Goal: Task Accomplishment & Management: Complete application form

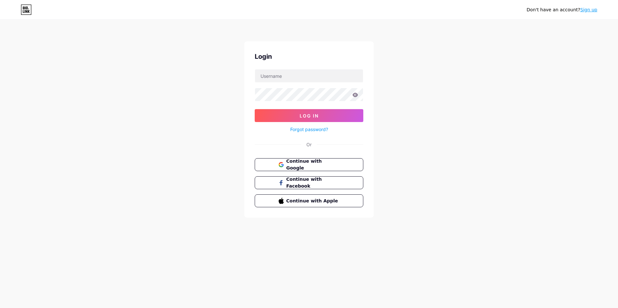
click at [81, 197] on div "Don't have an account? Sign up Login Log In Forgot password? Or Continue with G…" at bounding box center [309, 119] width 618 height 239
drag, startPoint x: 203, startPoint y: 136, endPoint x: 438, endPoint y: 224, distance: 250.7
click at [438, 224] on div "Don't have an account? Sign up Login Log In Forgot password? Or Continue with G…" at bounding box center [309, 119] width 618 height 239
click at [113, 171] on div "Don't have an account? Sign up Login Log In Forgot password? Or Continue with G…" at bounding box center [309, 119] width 618 height 239
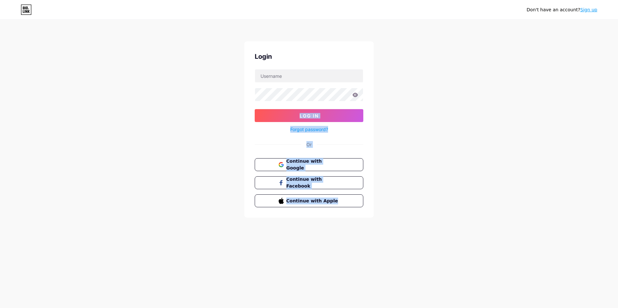
drag, startPoint x: 391, startPoint y: 204, endPoint x: 262, endPoint y: 86, distance: 175.7
click at [262, 86] on div "Don't have an account? Sign up Login Log In Forgot password? Or Continue with G…" at bounding box center [309, 119] width 618 height 239
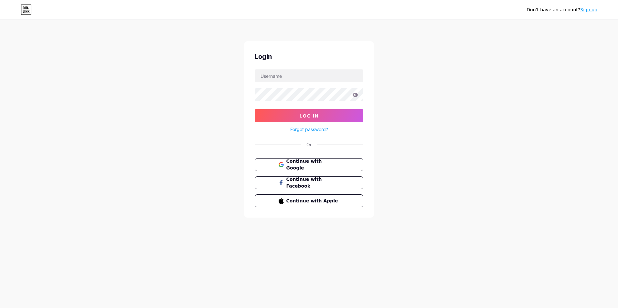
drag, startPoint x: 262, startPoint y: 86, endPoint x: 249, endPoint y: 56, distance: 32.3
click at [249, 57] on div "Login Log In Forgot password? Or Continue with Google Continue with Facebook Co…" at bounding box center [308, 129] width 129 height 177
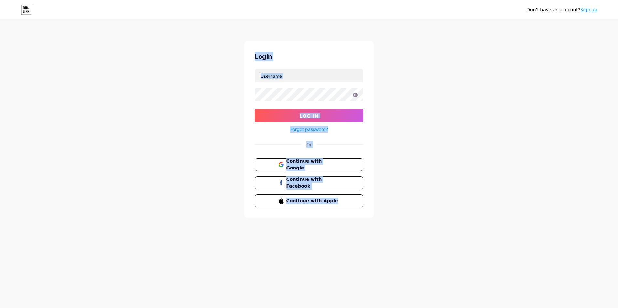
drag, startPoint x: 250, startPoint y: 54, endPoint x: 395, endPoint y: 226, distance: 224.8
click at [395, 226] on div "Don't have an account? Sign up Login Log In Forgot password? Or Continue with G…" at bounding box center [309, 119] width 618 height 239
drag, startPoint x: 388, startPoint y: 223, endPoint x: 252, endPoint y: 51, distance: 218.5
click at [252, 51] on div "Don't have an account? Sign up Login Log In Forgot password? Or Continue with G…" at bounding box center [309, 119] width 618 height 239
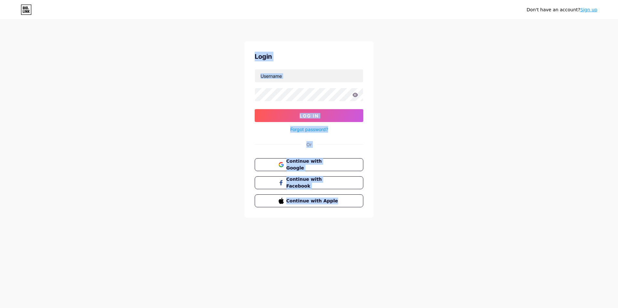
click at [252, 51] on div "Login Log In Forgot password? Or Continue with Google Continue with Facebook Co…" at bounding box center [308, 129] width 129 height 177
drag, startPoint x: 252, startPoint y: 54, endPoint x: 402, endPoint y: 213, distance: 218.9
click at [402, 213] on div "Don't have an account? Sign up Login Log In Forgot password? Or Continue with G…" at bounding box center [309, 119] width 618 height 239
click at [402, 214] on div "Don't have an account? Sign up Login Log In Forgot password? Or Continue with G…" at bounding box center [309, 119] width 618 height 239
drag, startPoint x: 387, startPoint y: 205, endPoint x: 257, endPoint y: 57, distance: 196.6
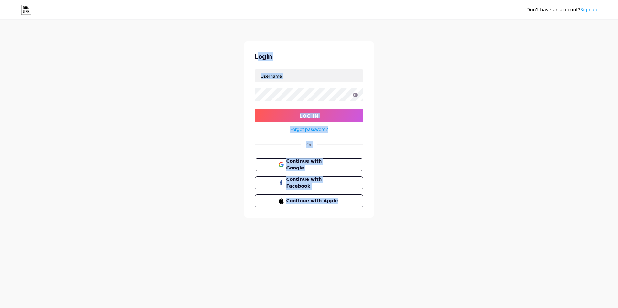
click at [257, 57] on div "Don't have an account? Sign up Login Log In Forgot password? Or Continue with G…" at bounding box center [309, 119] width 618 height 239
drag, startPoint x: 254, startPoint y: 56, endPoint x: 390, endPoint y: 213, distance: 207.9
click at [390, 213] on div "Don't have an account? Sign up Login Log In Forgot password? Or Continue with G…" at bounding box center [309, 119] width 618 height 239
drag, startPoint x: 389, startPoint y: 212, endPoint x: 242, endPoint y: 37, distance: 228.3
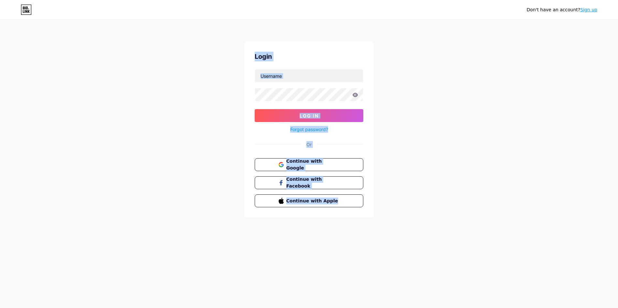
click at [242, 37] on div "Don't have an account? Sign up Login Log In Forgot password? Or Continue with G…" at bounding box center [309, 119] width 618 height 239
drag, startPoint x: 242, startPoint y: 37, endPoint x: 258, endPoint y: 66, distance: 32.3
click at [258, 66] on div "Login Log In Forgot password? Or Continue with Google Continue with Facebook Co…" at bounding box center [308, 129] width 129 height 177
drag, startPoint x: 261, startPoint y: 67, endPoint x: 397, endPoint y: 218, distance: 202.8
click at [397, 218] on div "Don't have an account? Sign up Login Log In Forgot password? Or Continue with G…" at bounding box center [309, 119] width 618 height 239
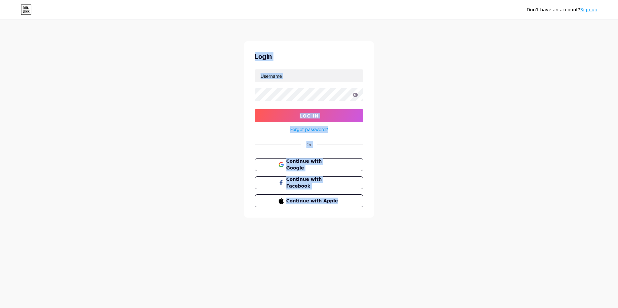
click at [397, 218] on div "Don't have an account? Sign up Login Log In Forgot password? Or Continue with G…" at bounding box center [309, 119] width 618 height 239
drag, startPoint x: 343, startPoint y: 162, endPoint x: 240, endPoint y: 48, distance: 154.0
click at [240, 48] on div "Don't have an account? Sign up Login Log In Forgot password? Or Continue with G…" at bounding box center [309, 119] width 618 height 239
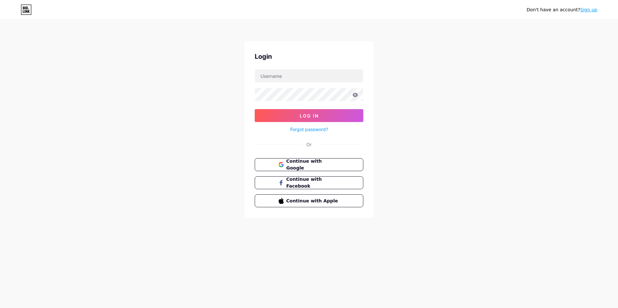
click at [492, 171] on div "Don't have an account? Sign up Login Log In Forgot password? Or Continue with G…" at bounding box center [309, 119] width 618 height 239
click at [119, 186] on div "Don't have an account? Sign up Login Log In Forgot password? Or Continue with G…" at bounding box center [309, 119] width 618 height 239
click at [542, 241] on div "Don't have an account? Sign up Login Log In Forgot password? Or Continue with G…" at bounding box center [309, 154] width 618 height 308
click at [198, 184] on div "Don't have an account? Sign up Login Log In Forgot password? Or Continue with G…" at bounding box center [309, 119] width 618 height 239
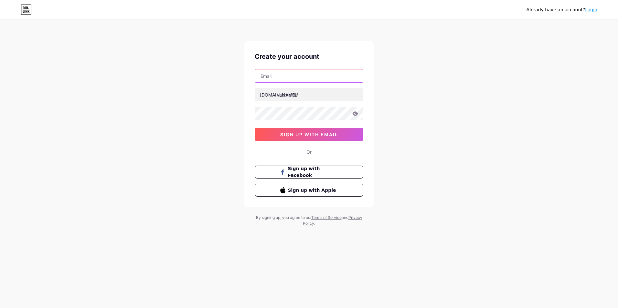
click at [282, 74] on input "text" at bounding box center [309, 76] width 108 height 13
paste input "[EMAIL_ADDRESS][DOMAIN_NAME]"
type input "[EMAIL_ADDRESS][DOMAIN_NAME]"
click at [423, 166] on div "Already have an account? Login Create your account [EMAIL_ADDRESS][DOMAIN_NAME]…" at bounding box center [309, 123] width 618 height 247
drag, startPoint x: 314, startPoint y: 95, endPoint x: 383, endPoint y: 95, distance: 69.5
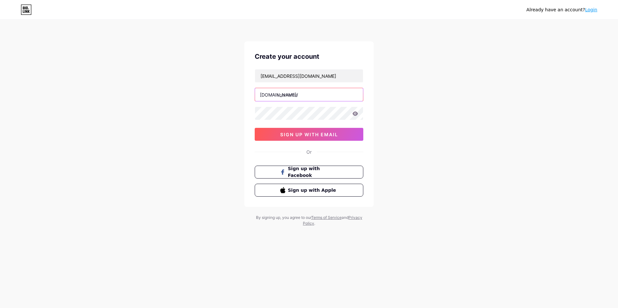
click at [314, 95] on input "text" at bounding box center [309, 94] width 108 height 13
click at [430, 91] on div "Already have an account? Login Create your account [EMAIL_ADDRESS][DOMAIN_NAME]…" at bounding box center [309, 123] width 618 height 247
click at [321, 79] on input "[EMAIL_ADDRESS][DOMAIN_NAME]" at bounding box center [309, 76] width 108 height 13
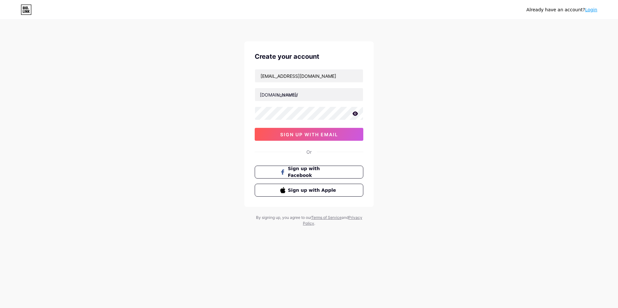
click at [224, 157] on div "Already have an account? Login Create your account [EMAIL_ADDRESS][DOMAIN_NAME]…" at bounding box center [309, 123] width 618 height 247
click at [290, 138] on button "sign up with email" at bounding box center [309, 134] width 109 height 13
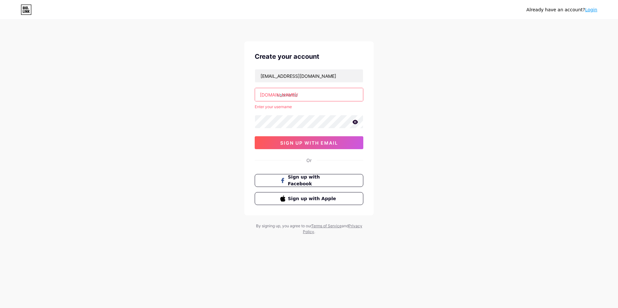
click at [310, 95] on input "text" at bounding box center [309, 94] width 108 height 13
paste input "[PERSON_NAME]"
click at [236, 150] on div "Already have an account? Login Create your account [EMAIL_ADDRESS][DOMAIN_NAME]…" at bounding box center [309, 128] width 618 height 256
click at [306, 87] on div "[EMAIL_ADDRESS][DOMAIN_NAME] [DOMAIN_NAME]/ [PERSON_NAME] Enter your username 0…" at bounding box center [309, 109] width 109 height 80
click at [306, 94] on input "[PERSON_NAME]" at bounding box center [309, 94] width 108 height 13
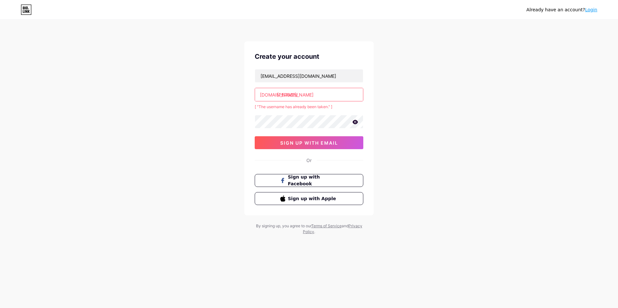
click at [397, 107] on div "Already have an account? Login Create your account [EMAIL_ADDRESS][DOMAIN_NAME]…" at bounding box center [309, 128] width 618 height 256
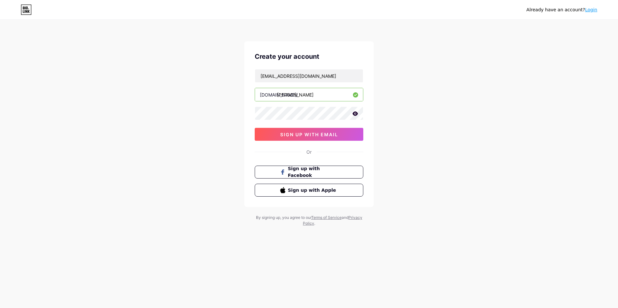
click at [224, 155] on div "Already have an account? Login Create your account [EMAIL_ADDRESS][DOMAIN_NAME]…" at bounding box center [309, 123] width 618 height 247
drag, startPoint x: 305, startPoint y: 95, endPoint x: 292, endPoint y: 94, distance: 13.0
click at [292, 94] on input "[PERSON_NAME]" at bounding box center [309, 94] width 108 height 13
click at [446, 110] on div "Already have an account? Login Create your account [EMAIL_ADDRESS][DOMAIN_NAME]…" at bounding box center [309, 123] width 618 height 247
click at [432, 163] on div "Already have an account? Login Create your account [EMAIL_ADDRESS][DOMAIN_NAME]…" at bounding box center [309, 123] width 618 height 247
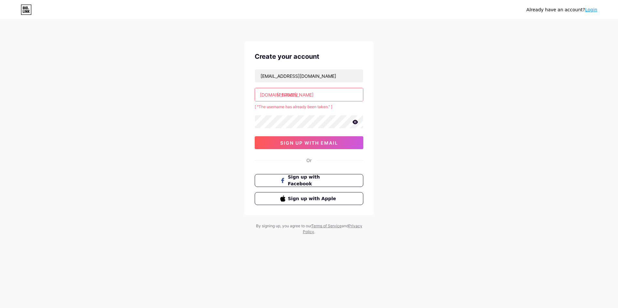
click at [297, 93] on input "[PERSON_NAME]" at bounding box center [309, 94] width 108 height 13
paste input "fans"
type input "[PERSON_NAME]"
click at [417, 145] on div "Already have an account? Login Create your account [EMAIL_ADDRESS][DOMAIN_NAME]…" at bounding box center [309, 128] width 618 height 256
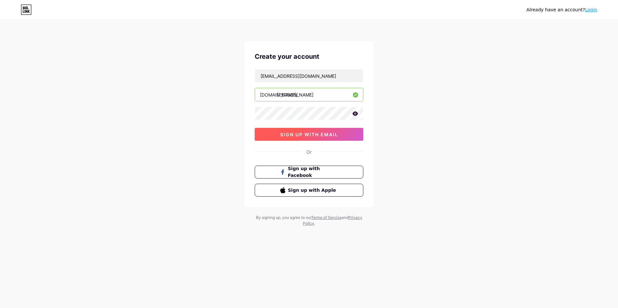
click at [319, 135] on span "sign up with email" at bounding box center [309, 134] width 58 height 5
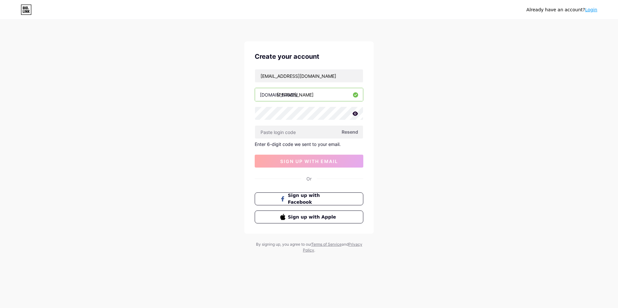
drag, startPoint x: 310, startPoint y: 93, endPoint x: 197, endPoint y: 88, distance: 112.9
click at [197, 88] on div "Already have an account? Login Create your account [EMAIL_ADDRESS][DOMAIN_NAME]…" at bounding box center [309, 137] width 618 height 274
click at [432, 134] on div "Already have an account? Login Create your account [EMAIL_ADDRESS][DOMAIN_NAME]…" at bounding box center [309, 137] width 618 height 274
drag, startPoint x: 279, startPoint y: 136, endPoint x: 285, endPoint y: 137, distance: 6.9
click at [279, 136] on input "text" at bounding box center [309, 132] width 108 height 13
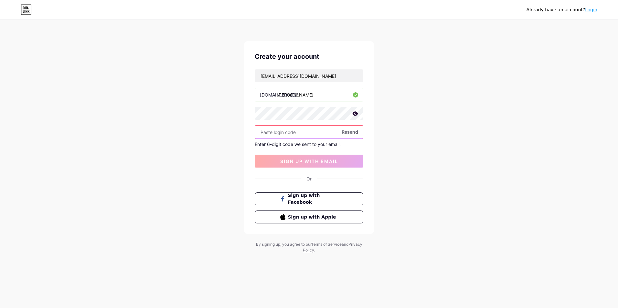
paste input "275729"
type input "275729"
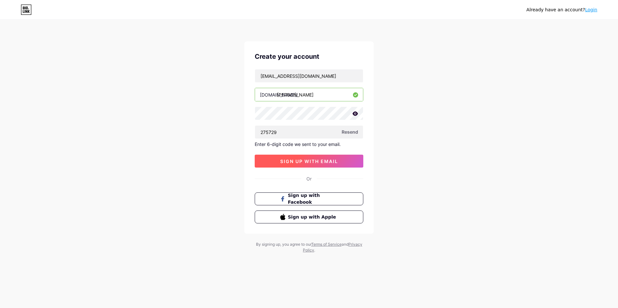
drag, startPoint x: 318, startPoint y: 164, endPoint x: 321, endPoint y: 165, distance: 3.4
click at [318, 165] on button "sign up with email" at bounding box center [309, 161] width 109 height 13
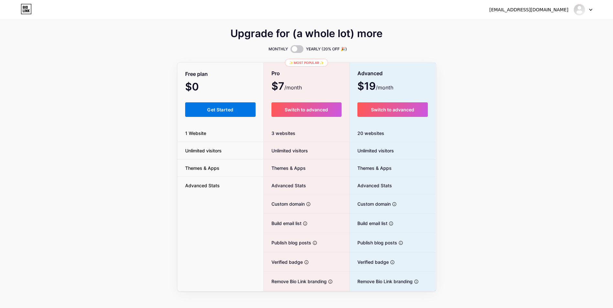
click at [214, 110] on span "Get Started" at bounding box center [220, 109] width 26 height 5
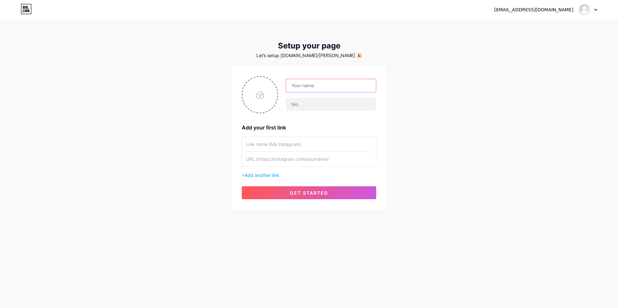
click at [299, 86] on input "text" at bounding box center [331, 85] width 90 height 13
paste input "[PERSON_NAME]"
type input "[PERSON_NAME]"
click at [172, 206] on div "[EMAIL_ADDRESS][DOMAIN_NAME] Dashboard Logout Setup your page Let’s setup [DOMA…" at bounding box center [309, 115] width 618 height 230
click at [275, 148] on input "text" at bounding box center [309, 144] width 126 height 15
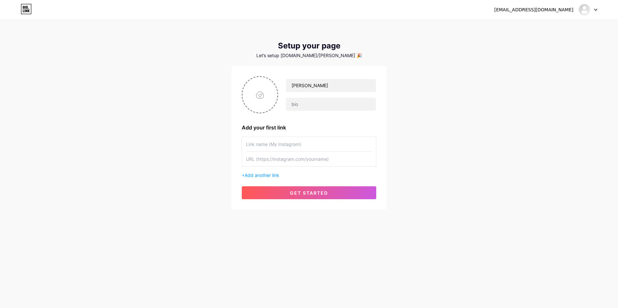
click at [201, 173] on div "[EMAIL_ADDRESS][DOMAIN_NAME] Dashboard Logout Setup your page Let’s setup [DOMA…" at bounding box center [309, 115] width 618 height 230
click at [310, 192] on span "get started" at bounding box center [309, 192] width 38 height 5
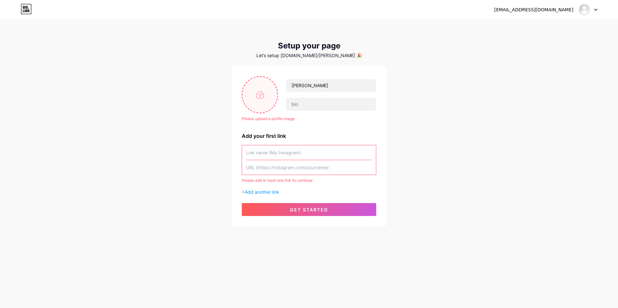
click at [266, 99] on input "file" at bounding box center [259, 95] width 35 height 36
type input "C:\fakepath\ef252e3cf8b258fe28185d40d05d52b2~tplv-tiktokx-cropcenter_1080_1080.…"
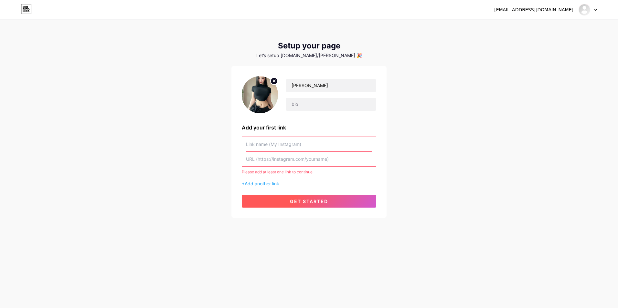
click at [313, 202] on span "get started" at bounding box center [309, 201] width 38 height 5
click at [267, 141] on input "text" at bounding box center [309, 144] width 126 height 15
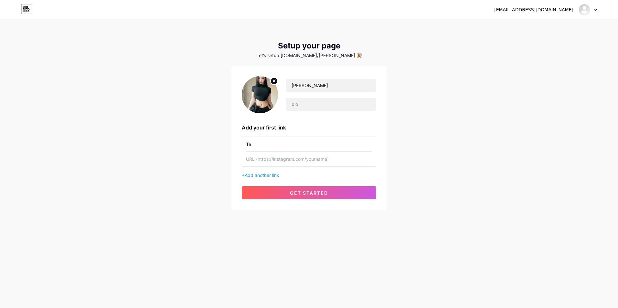
type input "T"
click at [345, 87] on input "[PERSON_NAME]" at bounding box center [331, 85] width 90 height 13
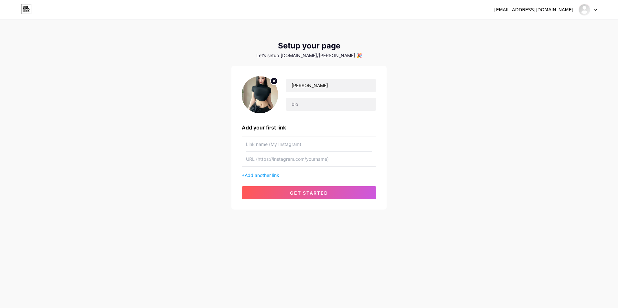
click at [518, 145] on div "[EMAIL_ADDRESS][DOMAIN_NAME] Dashboard Logout Setup your page Let’s setup [DOMA…" at bounding box center [309, 115] width 618 height 230
click at [301, 87] on input "[PERSON_NAME]" at bounding box center [331, 85] width 90 height 13
click at [264, 147] on input "text" at bounding box center [309, 144] width 126 height 15
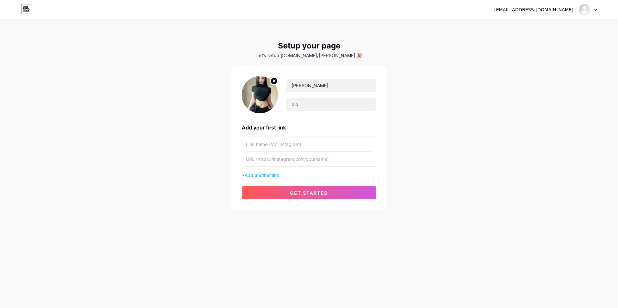
paste input "[URL][DOMAIN_NAME]"
click at [266, 145] on input "[URL][DOMAIN_NAME]" at bounding box center [309, 144] width 126 height 15
type input "[PERSON_NAME] fans telegram"
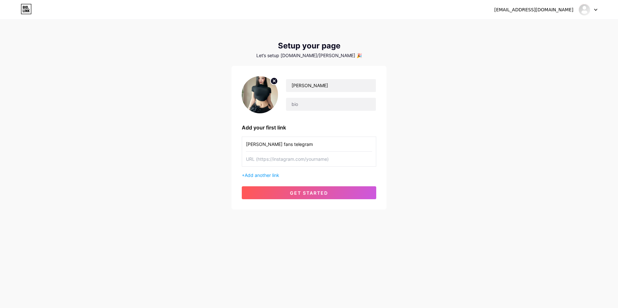
click at [272, 157] on input "text" at bounding box center [309, 159] width 126 height 15
click at [303, 103] on input "text" at bounding box center [331, 104] width 90 height 13
click at [273, 162] on input "text" at bounding box center [309, 159] width 126 height 15
paste input "[URL][DOMAIN_NAME]"
type input "[URL][DOMAIN_NAME]"
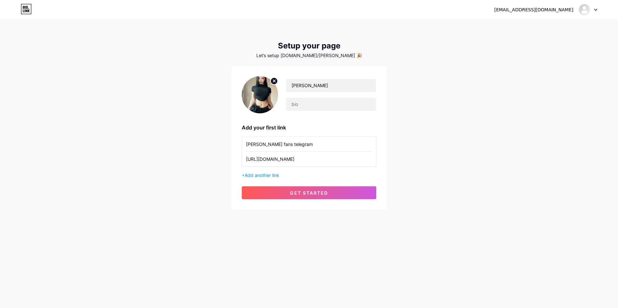
click at [272, 257] on div "[EMAIL_ADDRESS][DOMAIN_NAME] Dashboard Logout Setup your page Let’s setup [DOMA…" at bounding box center [309, 154] width 618 height 308
click at [313, 193] on span "get started" at bounding box center [309, 192] width 38 height 5
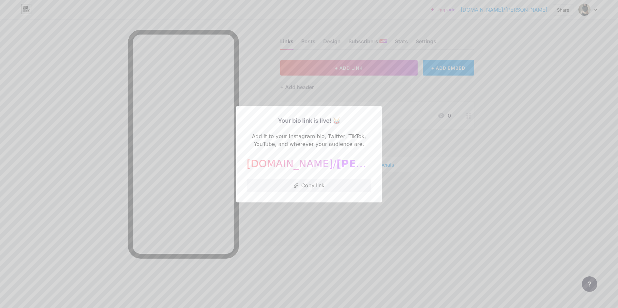
click at [487, 152] on div at bounding box center [309, 154] width 618 height 308
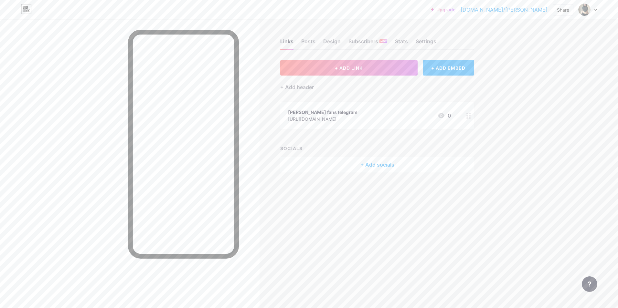
click at [595, 9] on icon at bounding box center [595, 10] width 3 height 2
click at [552, 71] on link "Account settings" at bounding box center [557, 73] width 80 height 17
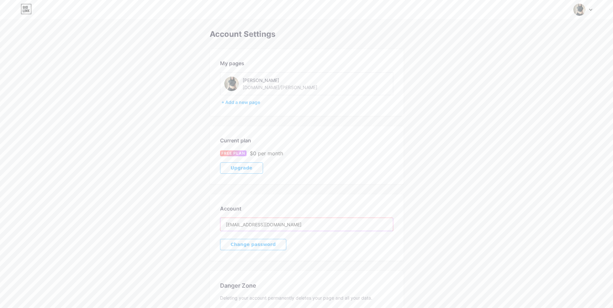
click at [252, 225] on input "[EMAIL_ADDRESS][DOMAIN_NAME]" at bounding box center [306, 224] width 173 height 13
click at [314, 194] on div "Account Settings My pages [PERSON_NAME] [DOMAIN_NAME]/[PERSON_NAME] + Add a new…" at bounding box center [307, 182] width 194 height 305
